Goal: Task Accomplishment & Management: Use online tool/utility

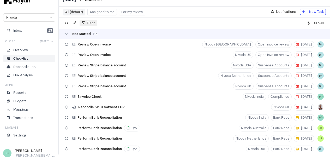
click at [85, 23] on button "Filter" at bounding box center [88, 23] width 17 height 6
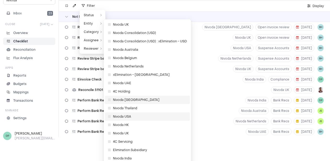
scroll to position [35, 0]
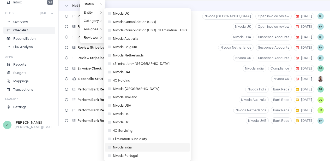
click at [135, 147] on span "Nivoda India" at bounding box center [147, 147] width 79 height 5
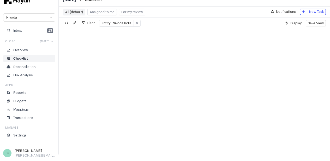
scroll to position [7, 0]
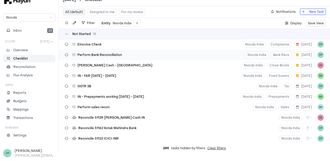
click at [130, 54] on div "Perform Bank Reconciliation Nivoda India Bank Recs [DATE] DP" at bounding box center [194, 55] width 271 height 10
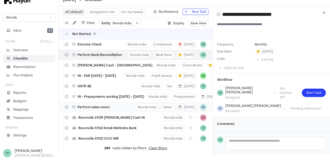
click at [127, 108] on div "Perform sales recon Nivoda India Sales [DATE] BH" at bounding box center [136, 107] width 154 height 10
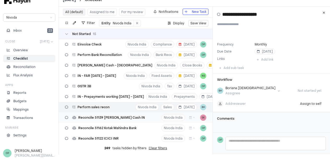
click at [131, 116] on div "Reconcile 51139 [PERSON_NAME] Cash IN [GEOGRAPHIC_DATA] India + SK" at bounding box center [136, 117] width 154 height 10
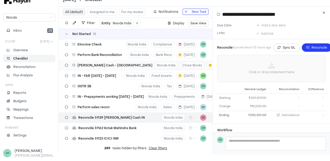
click at [110, 66] on div "[PERSON_NAME] Cash - [GEOGRAPHIC_DATA] Nivoda India Close Books [DATE] SK" at bounding box center [136, 65] width 154 height 10
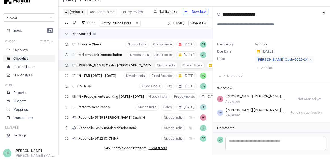
click at [114, 56] on span "Perform Bank Reconciliation" at bounding box center [100, 55] width 44 height 4
type input "**********"
type textarea "**********"
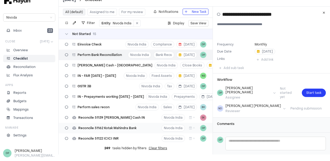
click at [113, 127] on span "Reconcile 51162 Kotak Mahindra Bank" at bounding box center [107, 128] width 58 height 4
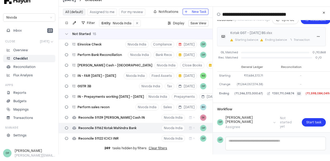
scroll to position [52, 0]
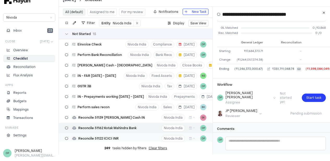
click at [119, 138] on div "Reconcile 51122 ICICI INR" at bounding box center [92, 138] width 58 height 10
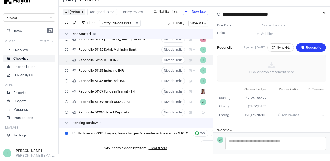
scroll to position [104, 0]
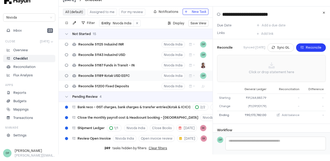
click at [133, 77] on div "Reconcile 51189 Kotak USD EEFC Nivoda India + DP" at bounding box center [136, 75] width 154 height 10
